Goal: Check status: Check status

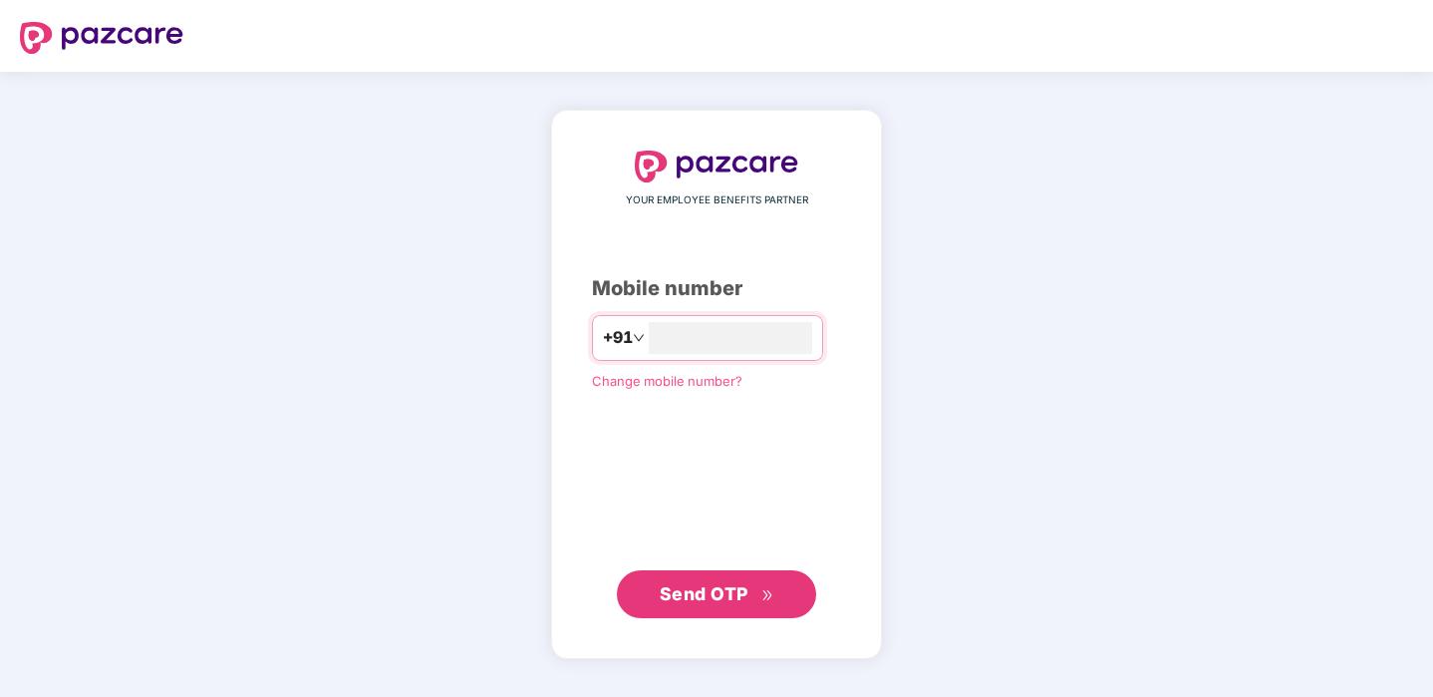
type input "**********"
click at [747, 604] on span "Send OTP" at bounding box center [717, 594] width 115 height 28
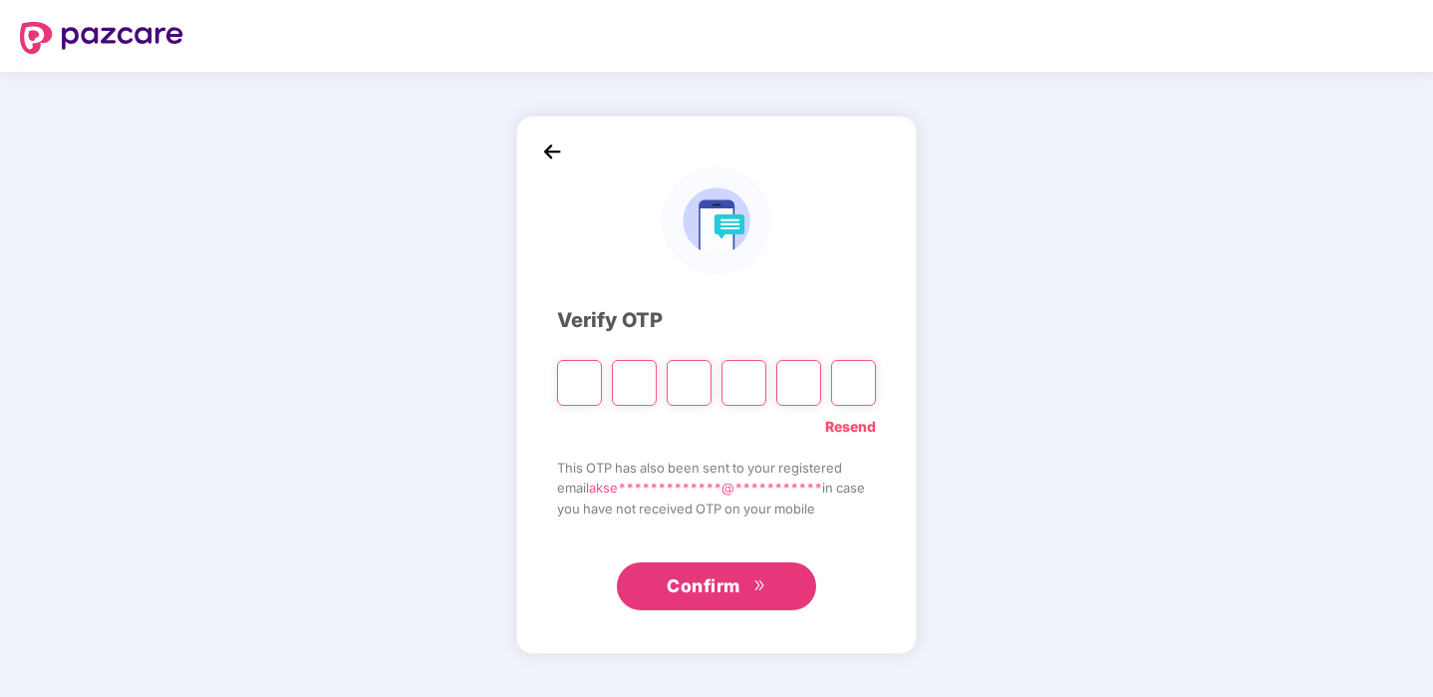
type input "*"
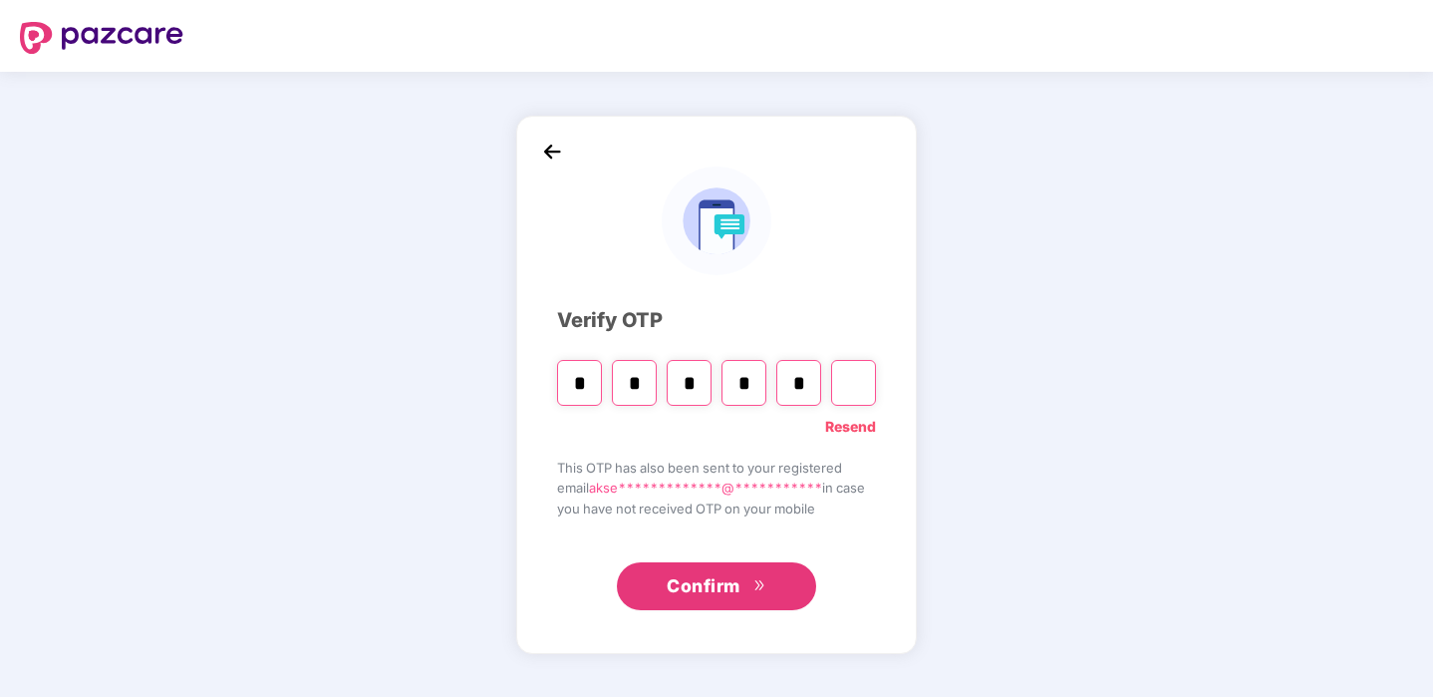
type input "*"
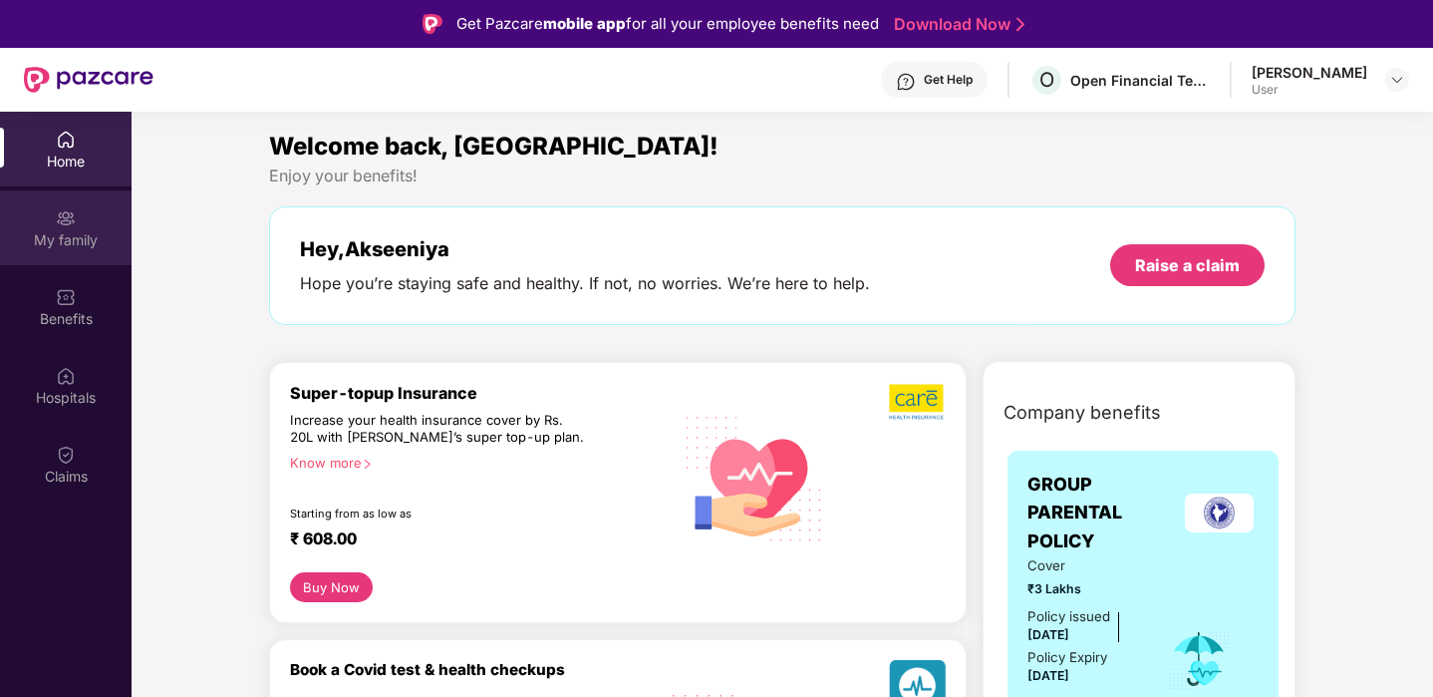
click at [88, 252] on div "My family" at bounding box center [66, 227] width 132 height 75
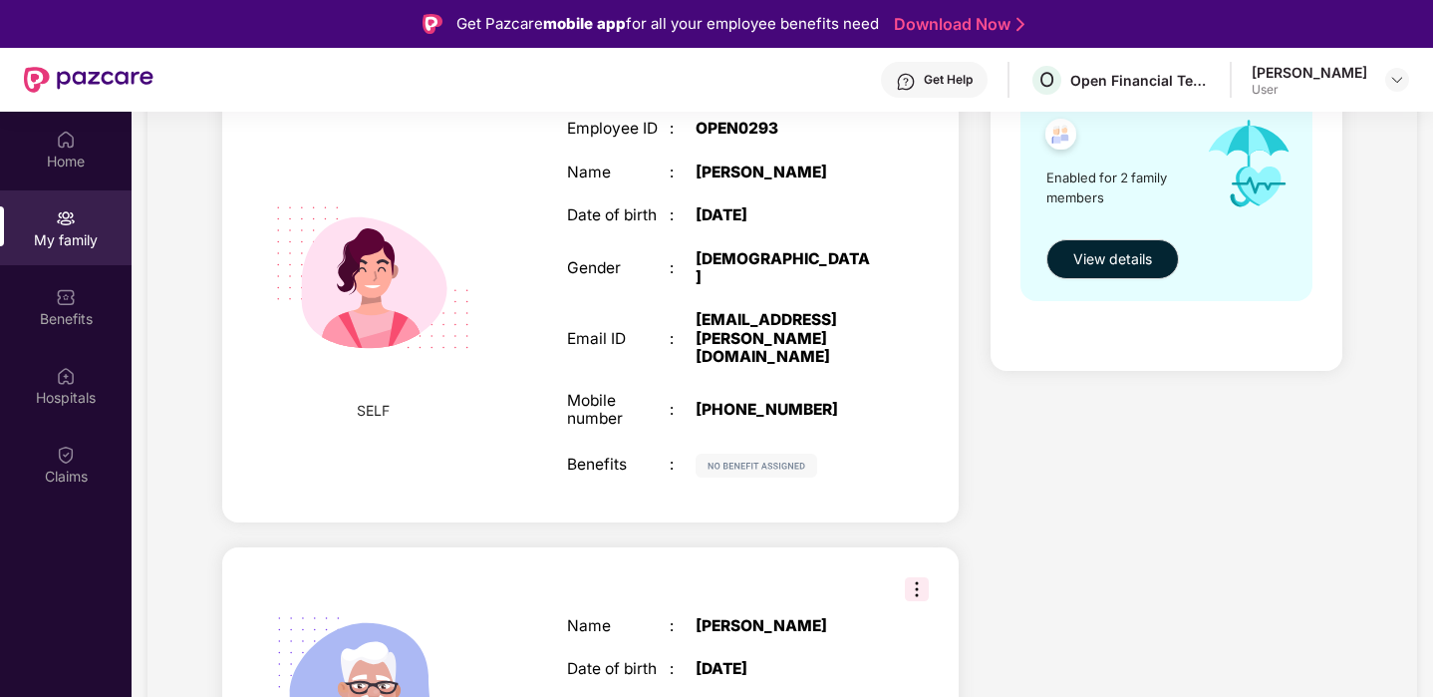
scroll to position [153, 0]
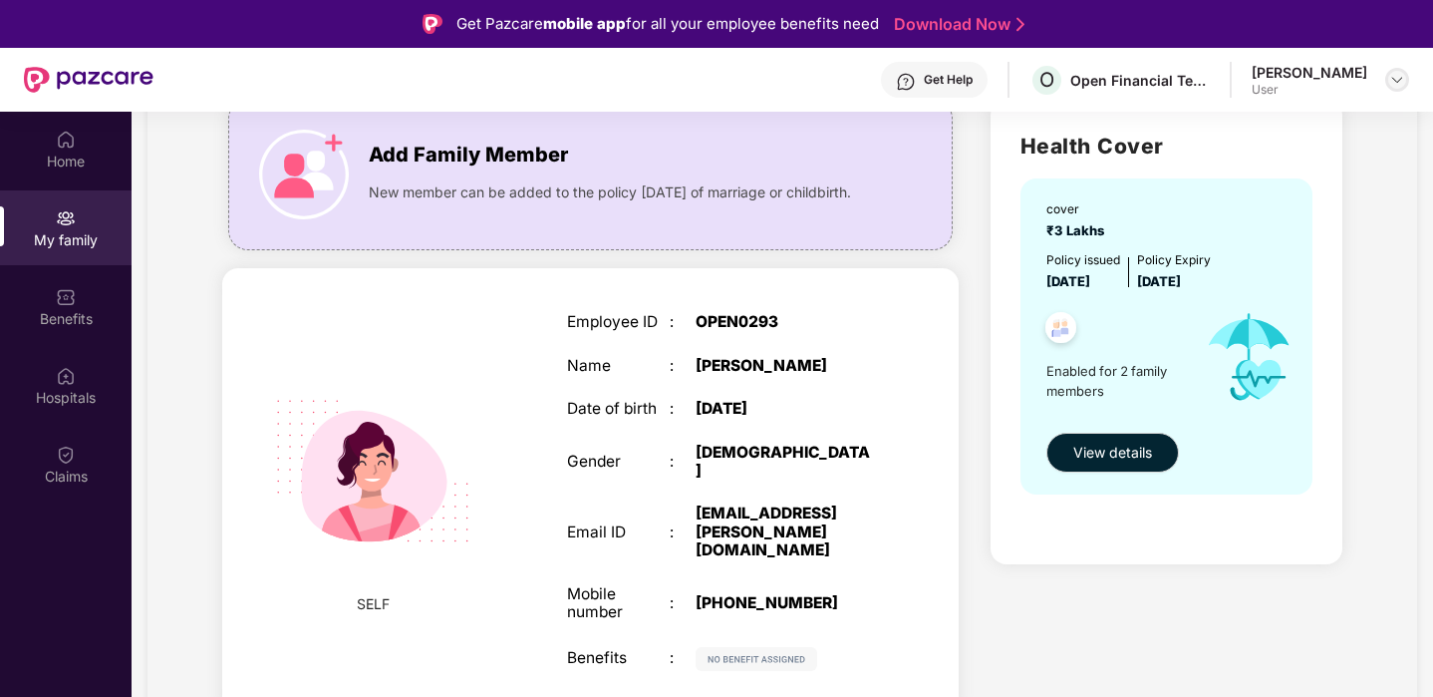
click at [1391, 84] on img at bounding box center [1398, 80] width 16 height 16
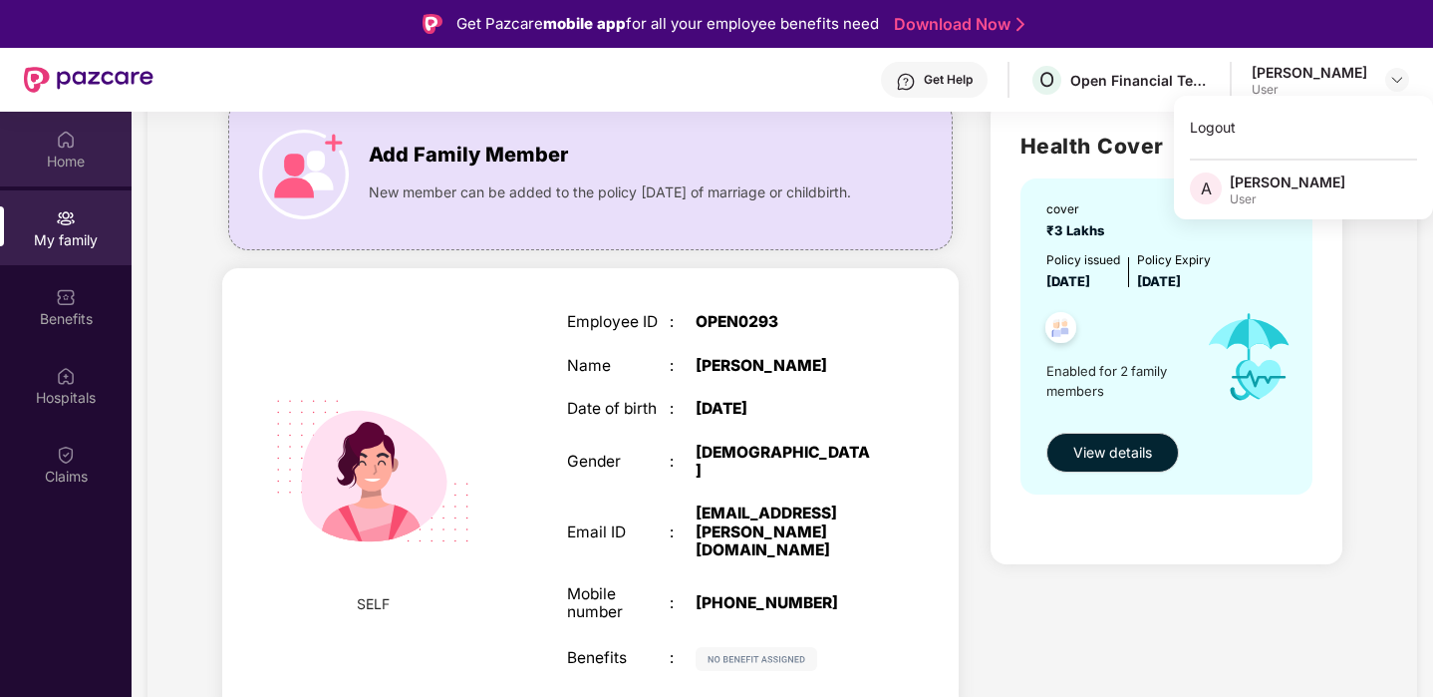
click at [83, 148] on div "Home" at bounding box center [66, 149] width 132 height 75
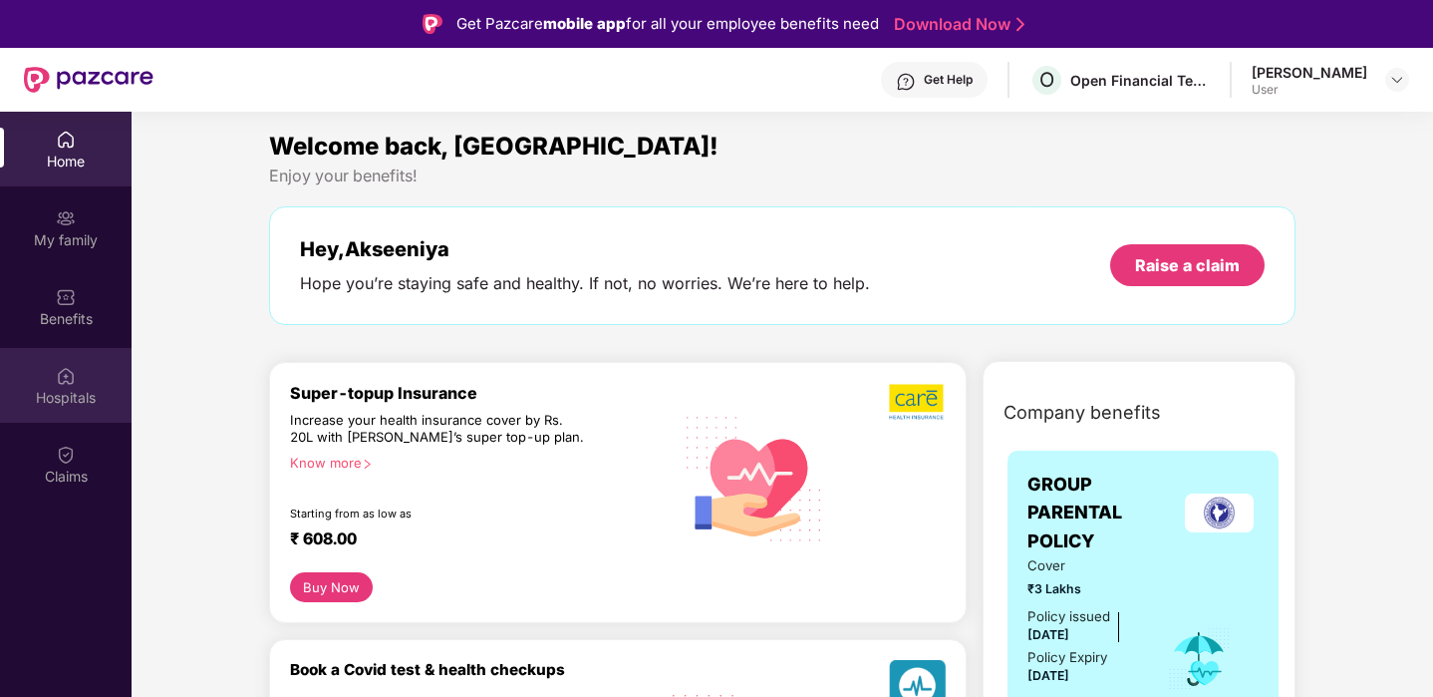
click at [67, 383] on img at bounding box center [66, 376] width 20 height 20
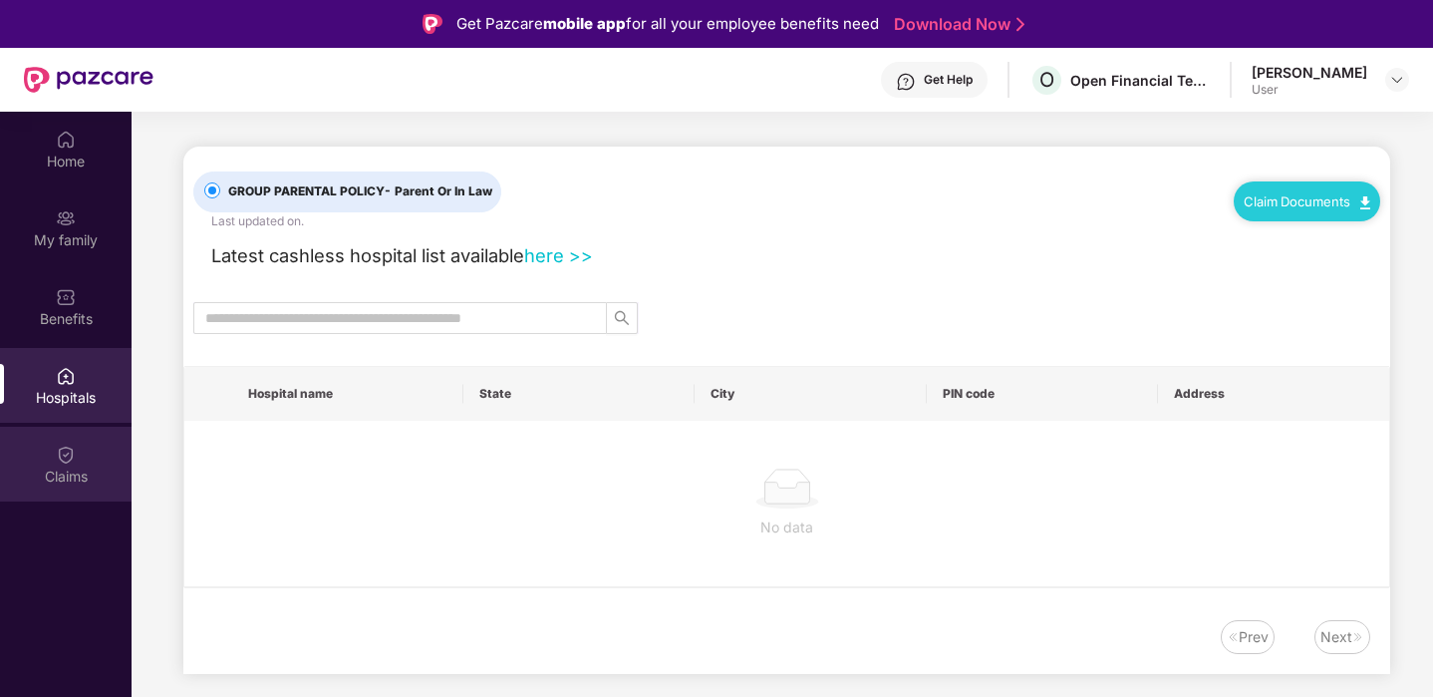
click at [67, 460] on img at bounding box center [66, 455] width 20 height 20
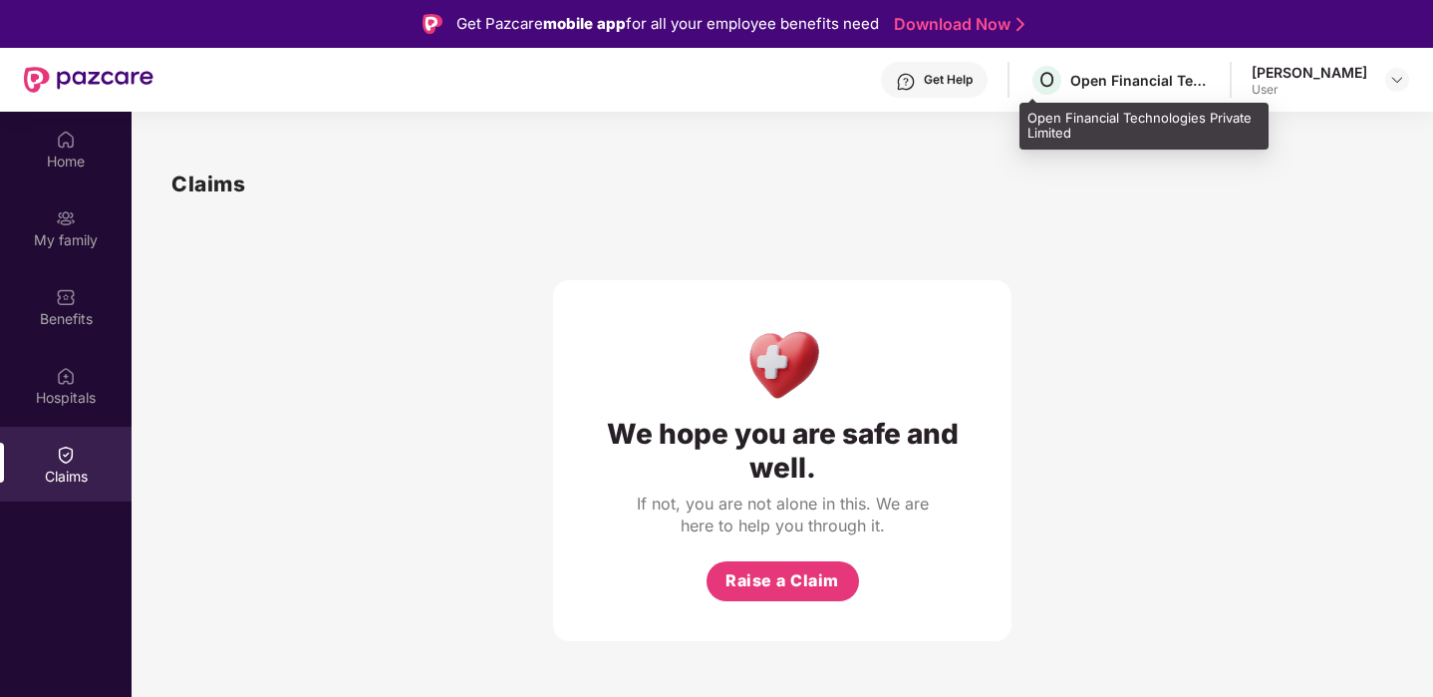
click at [1078, 64] on div "O Open Financial Technologies Private Limited" at bounding box center [1120, 80] width 180 height 35
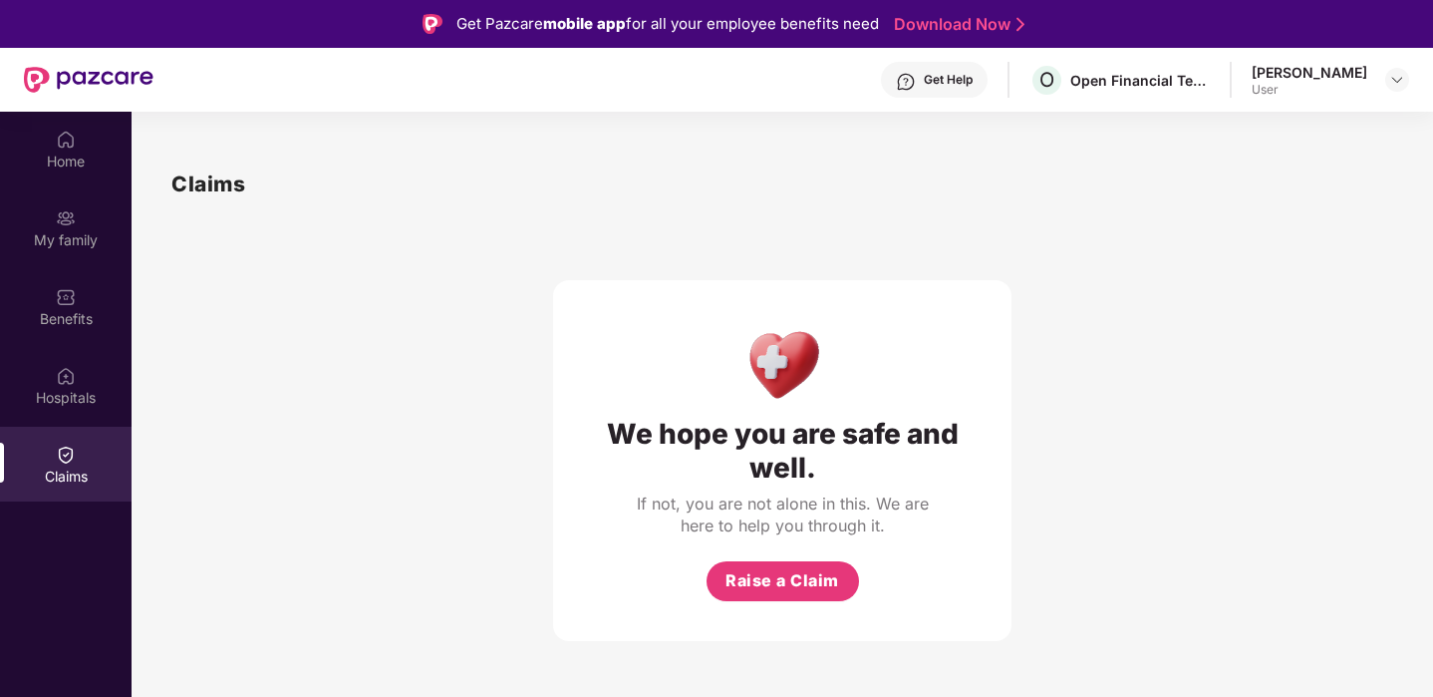
click at [1284, 82] on div "User" at bounding box center [1310, 90] width 116 height 16
click at [1393, 77] on img at bounding box center [1398, 80] width 16 height 16
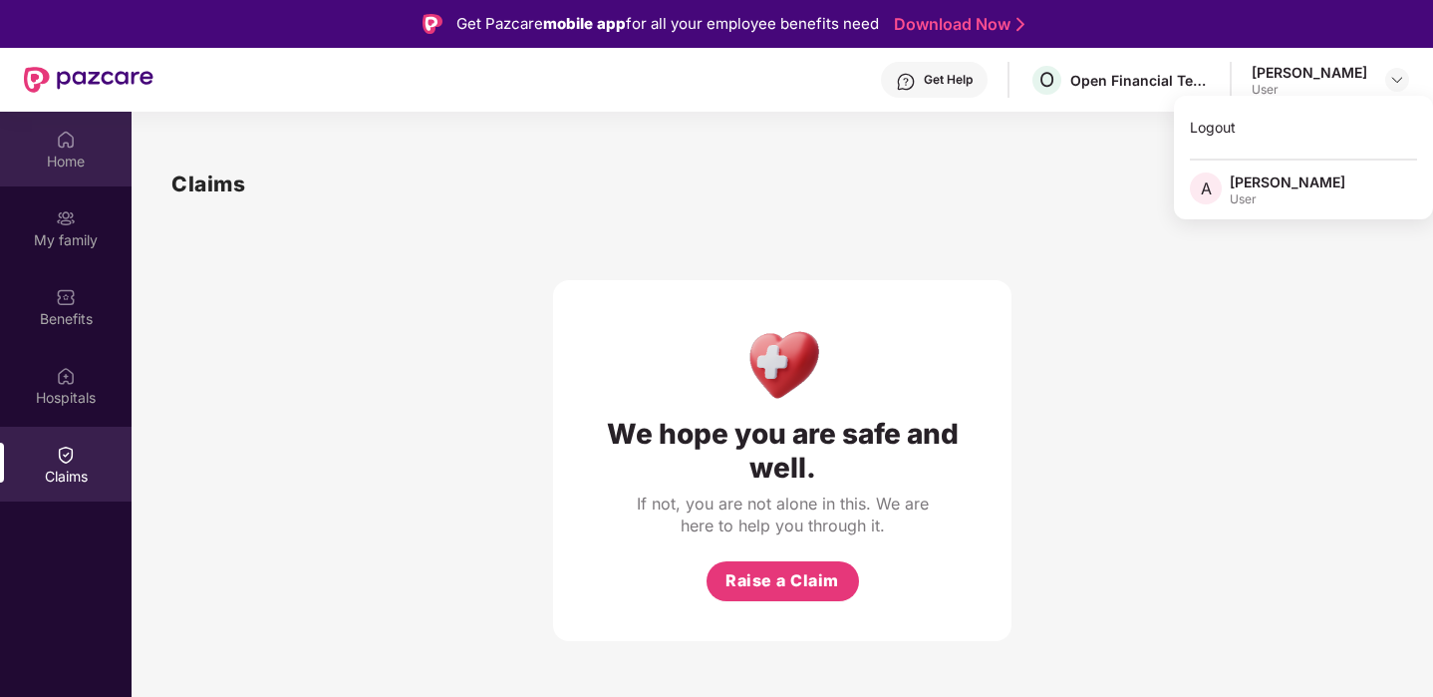
click at [74, 152] on div "Home" at bounding box center [66, 162] width 132 height 20
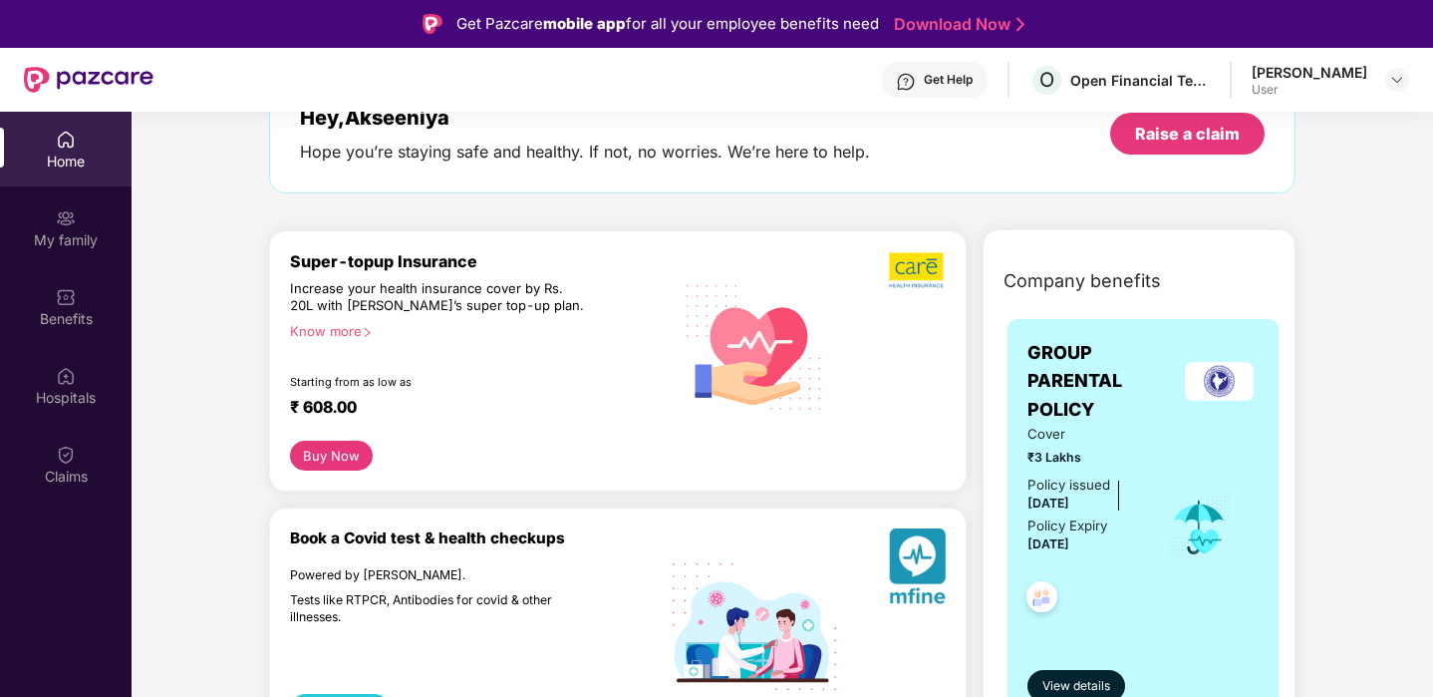
scroll to position [170, 0]
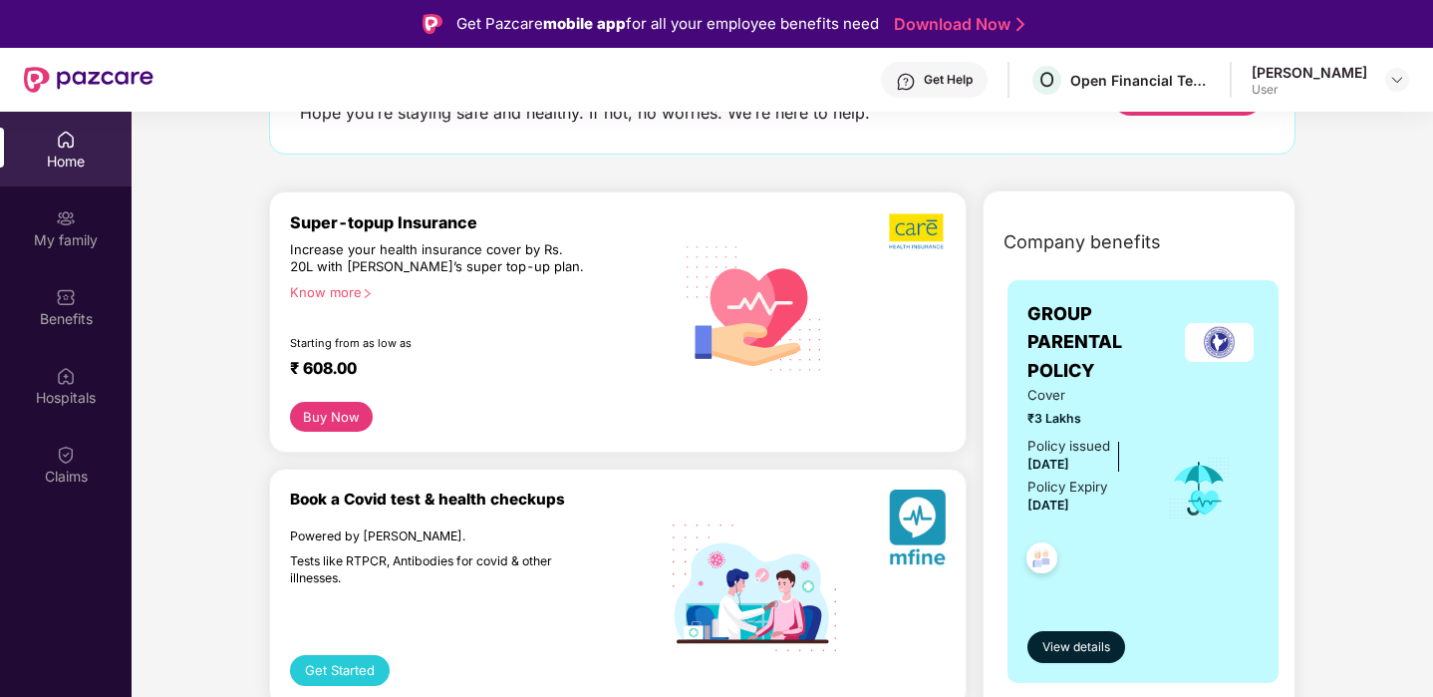
click at [1064, 664] on div "GROUP PARENTAL POLICY Cover ₹3 Lakhs Policy issued [DATE] Policy Expiry [DATE] …" at bounding box center [1144, 481] width 272 height 403
click at [1071, 646] on span "View details" at bounding box center [1077, 647] width 68 height 19
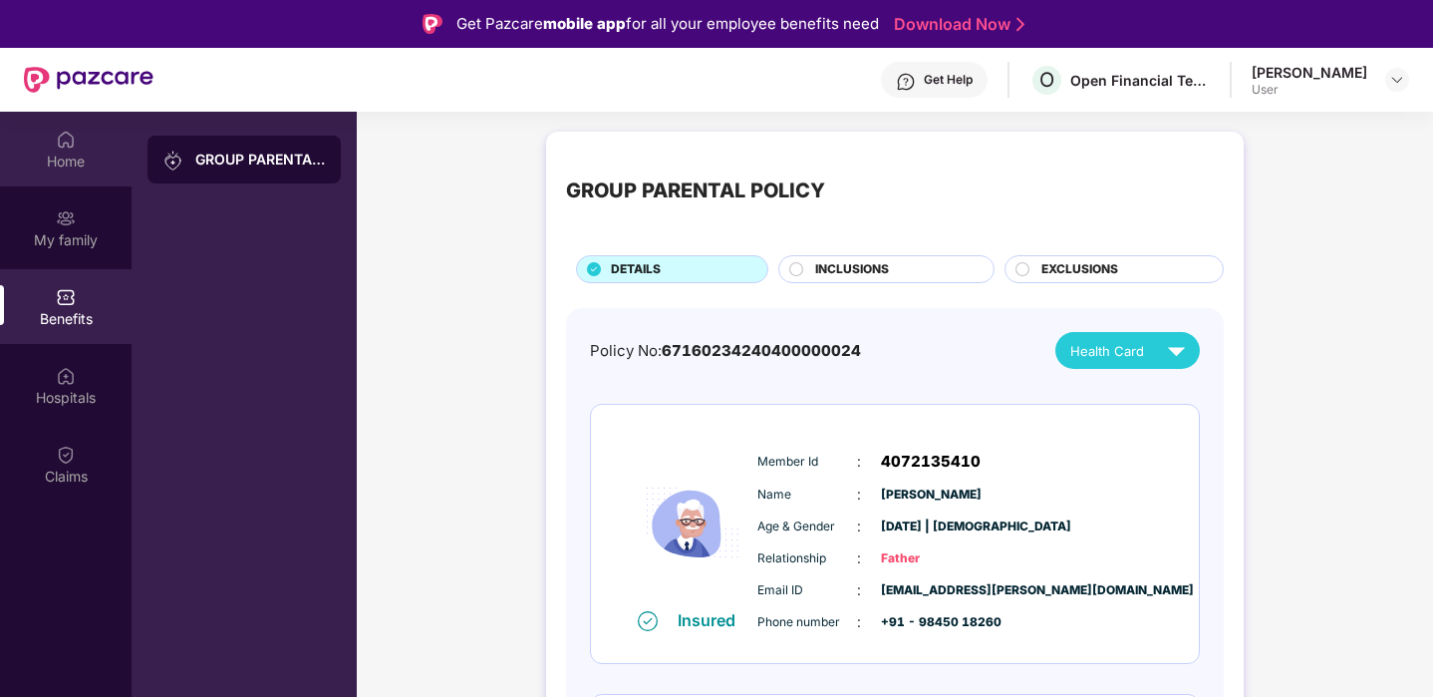
click at [72, 139] on img at bounding box center [66, 140] width 20 height 20
